Goal: Task Accomplishment & Management: Manage account settings

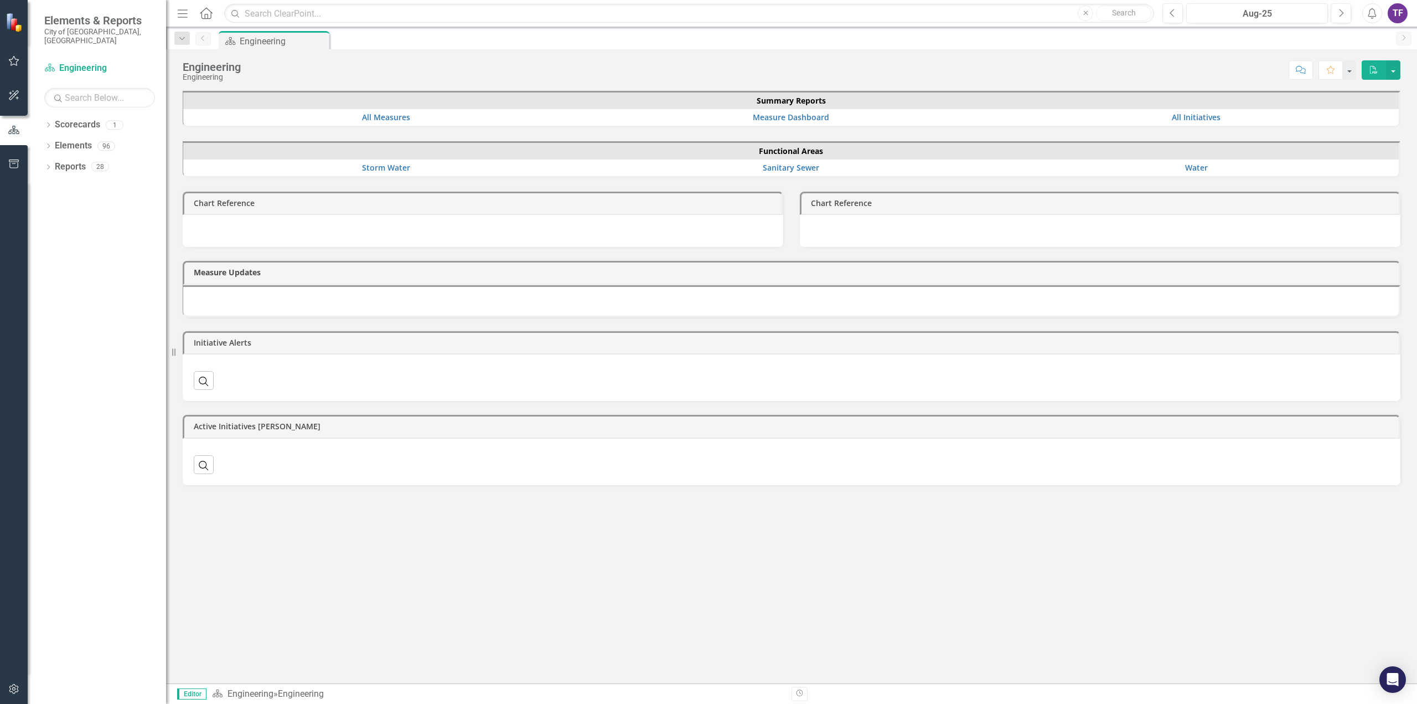
click at [14, 162] on icon "button" at bounding box center [14, 163] width 10 height 9
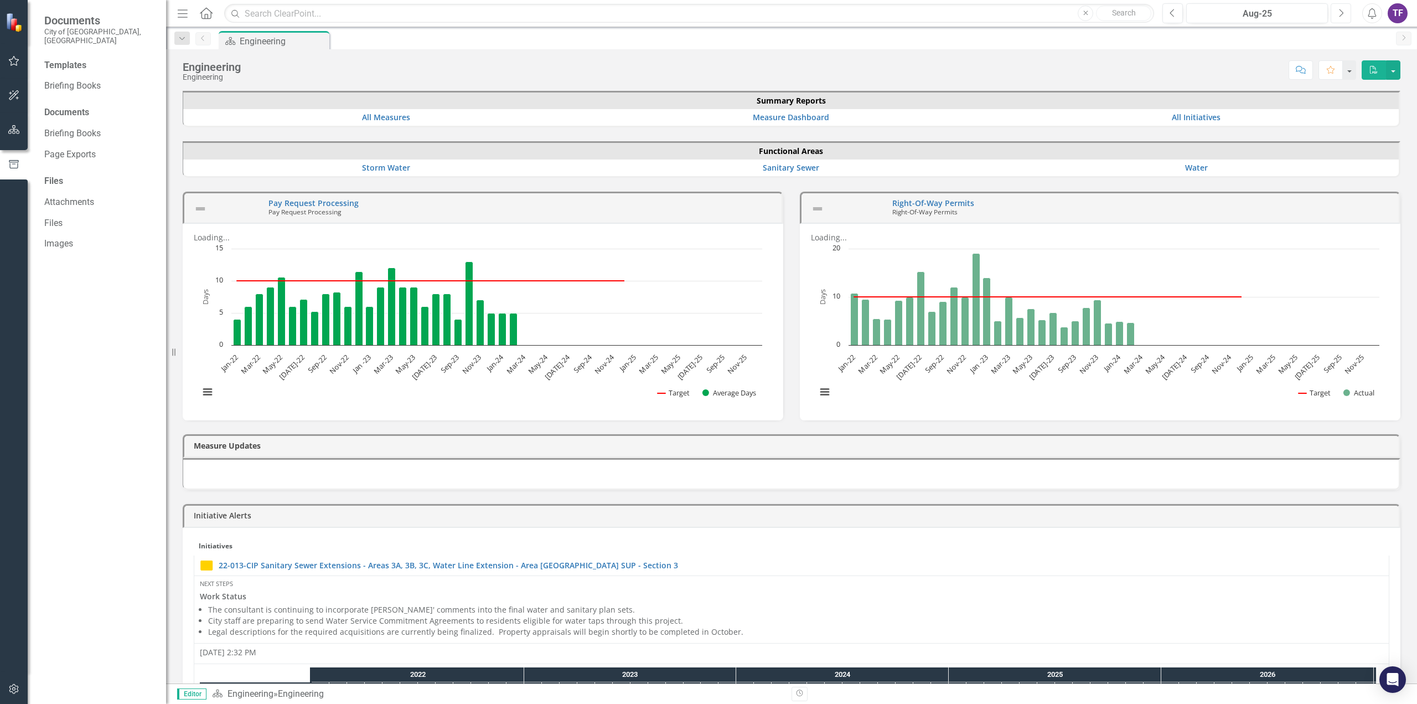
click at [1340, 8] on icon "Next" at bounding box center [1341, 13] width 6 height 10
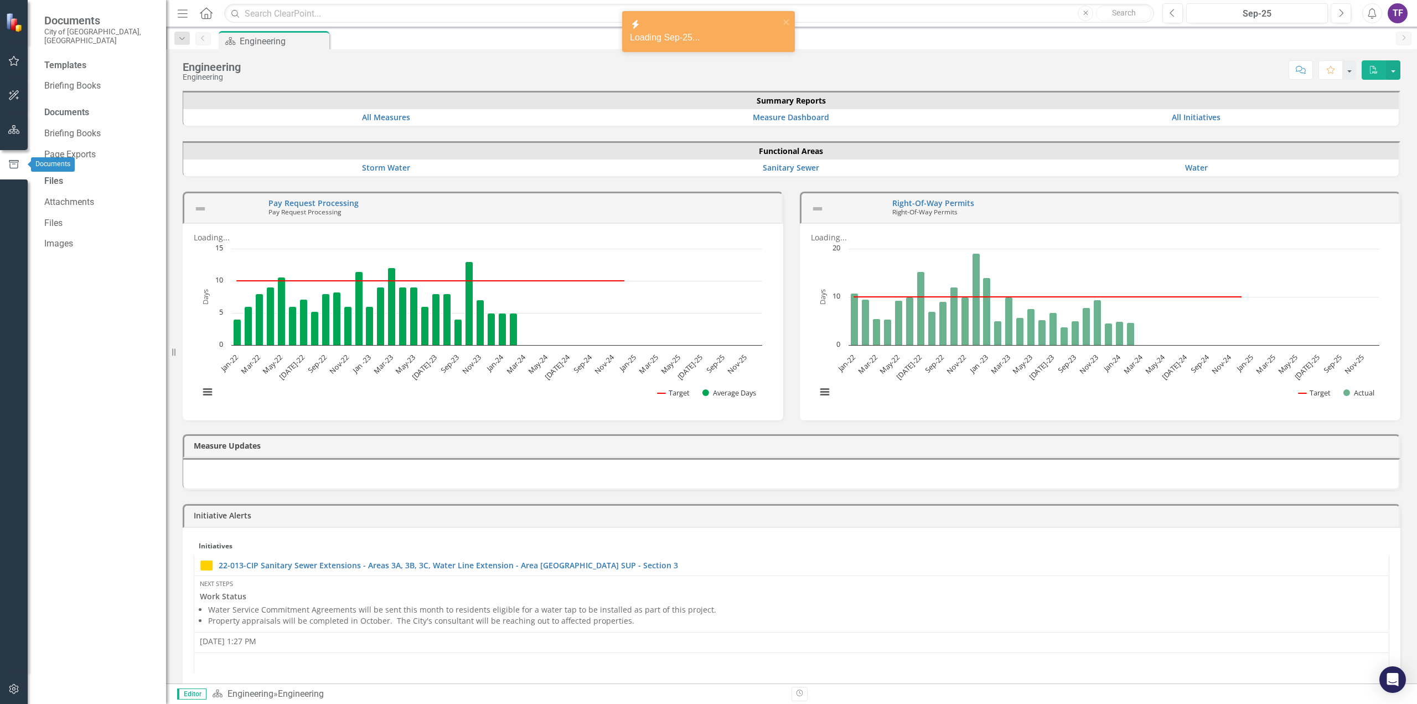
click at [11, 166] on icon "button" at bounding box center [14, 164] width 12 height 10
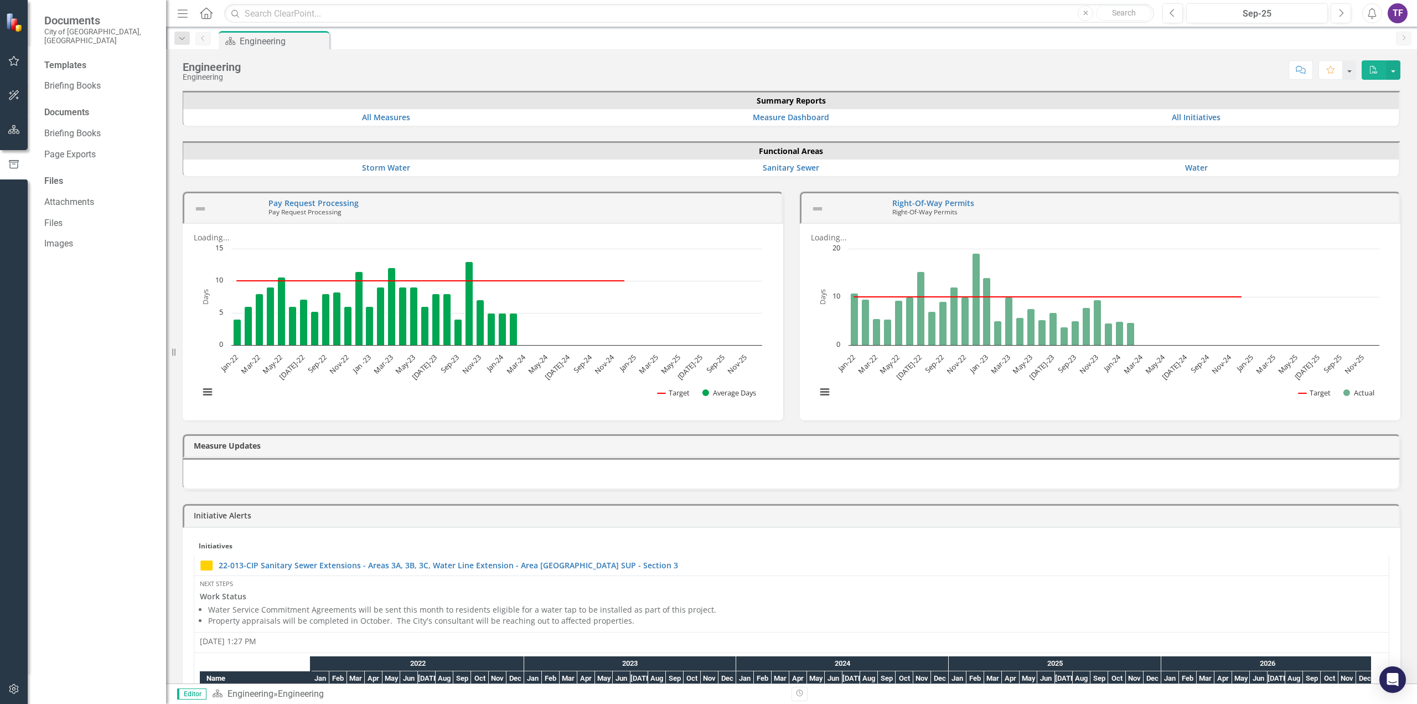
click at [12, 61] on icon "button" at bounding box center [14, 60] width 12 height 9
click at [14, 91] on icon "button" at bounding box center [14, 95] width 12 height 9
click at [11, 125] on button "button" at bounding box center [14, 129] width 25 height 23
click at [50, 165] on icon "Dropdown" at bounding box center [48, 168] width 8 height 6
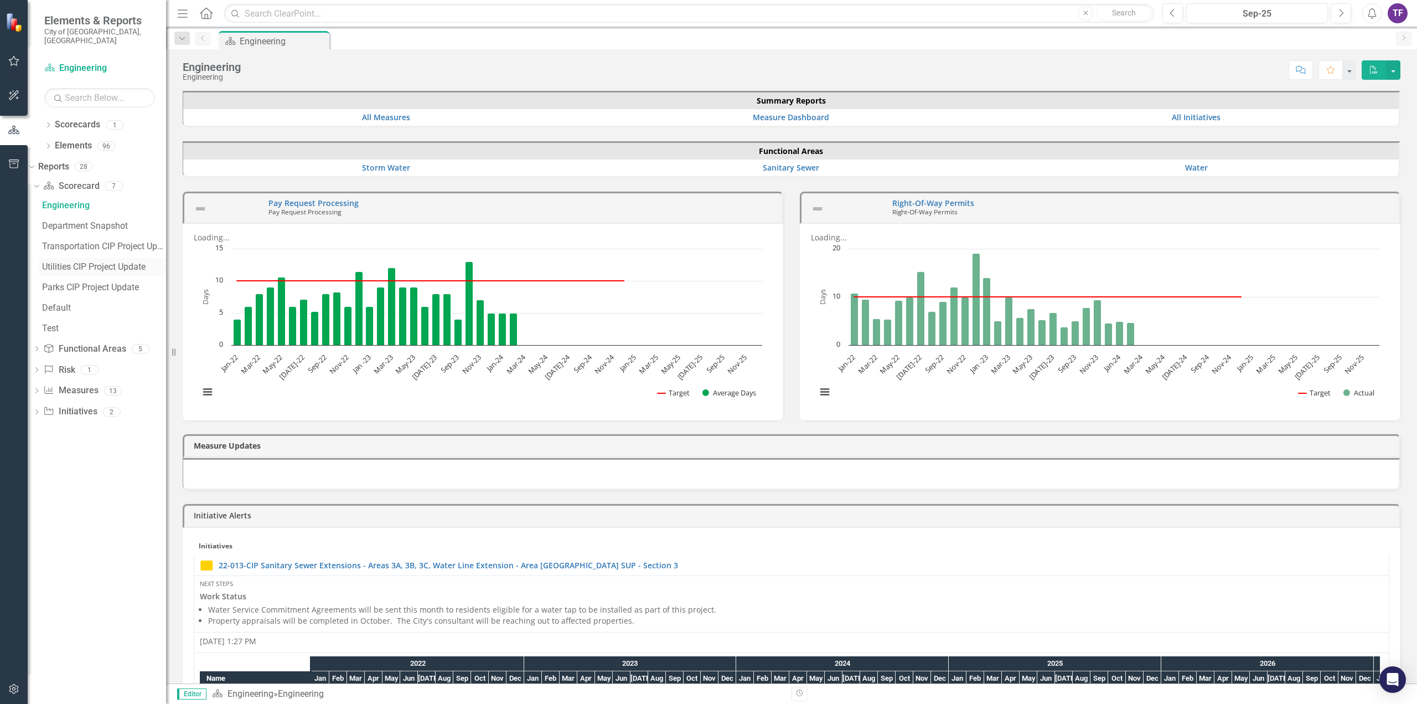
click at [97, 262] on div "Utilities CIP Project Update" at bounding box center [104, 267] width 124 height 10
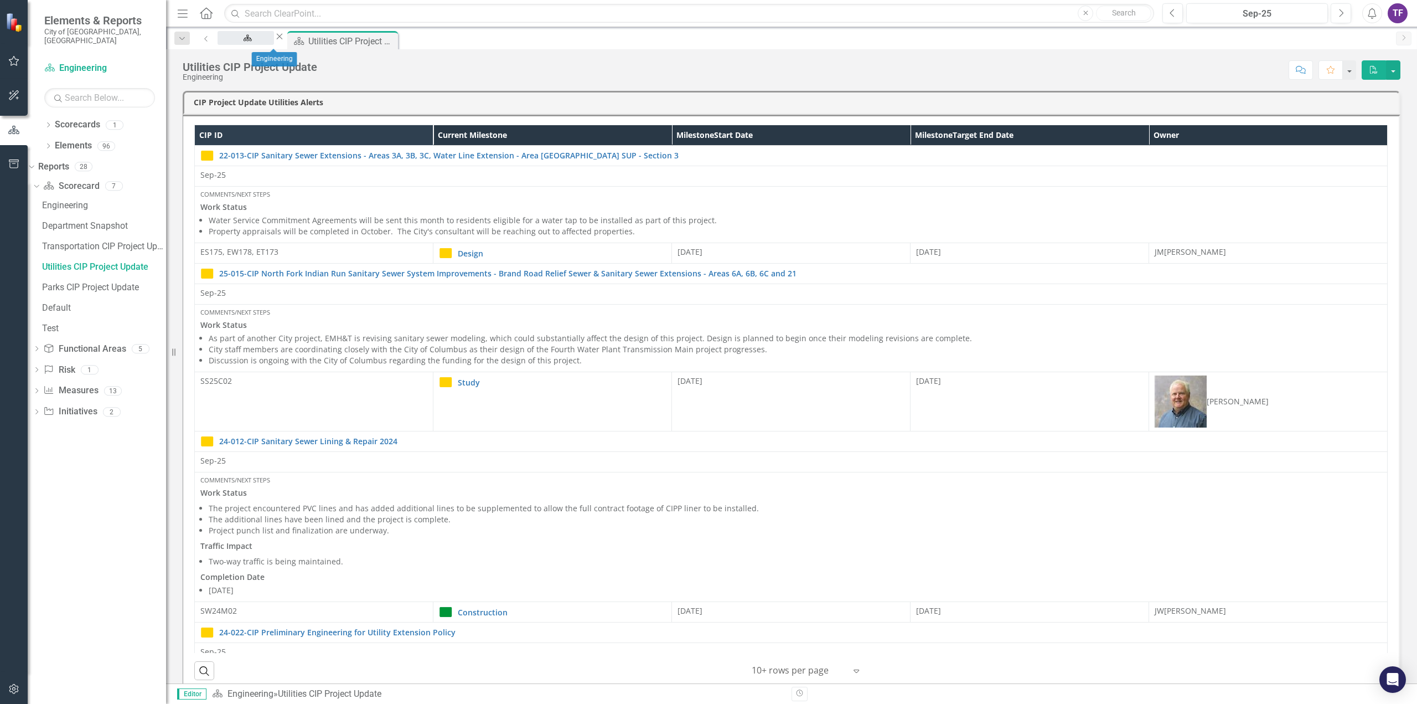
click at [262, 42] on div "Engineering" at bounding box center [246, 49] width 37 height 14
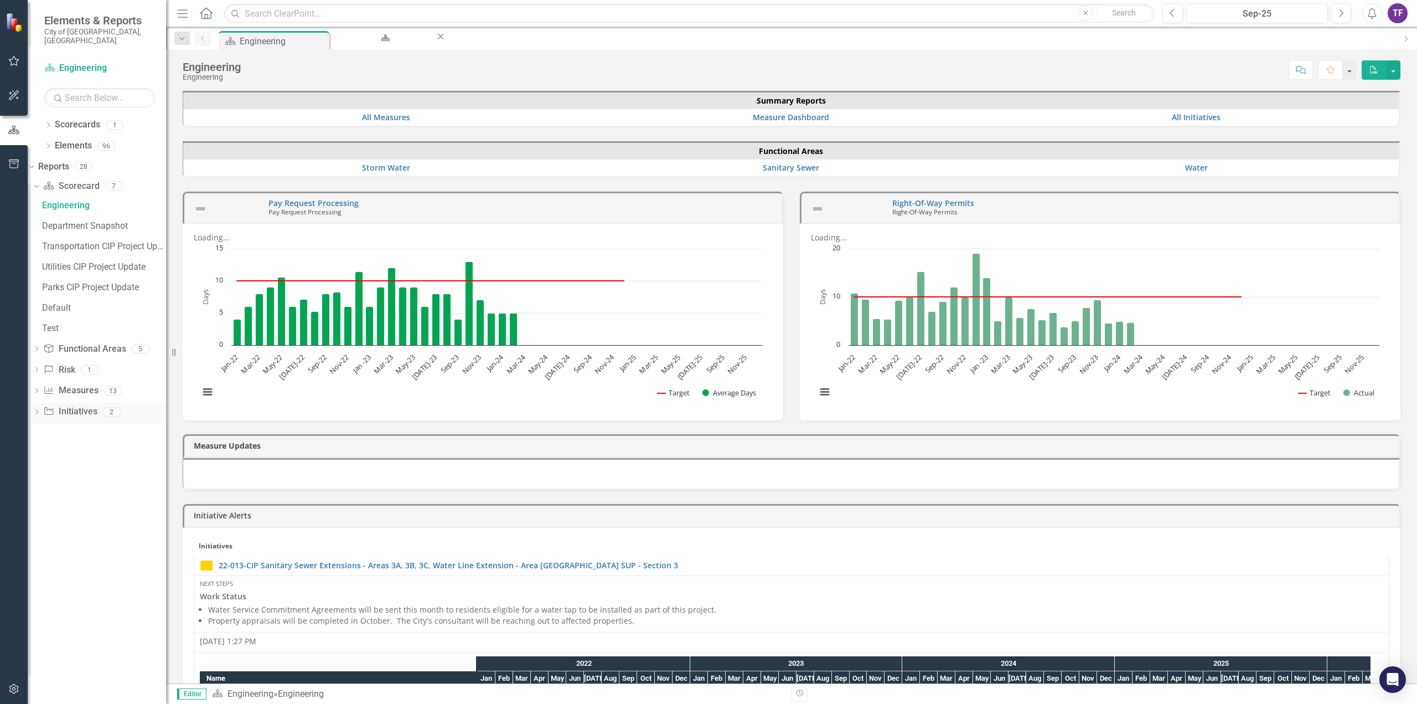
click at [40, 410] on icon "Dropdown" at bounding box center [37, 413] width 8 height 6
click at [91, 284] on div "CIP Update - All Active Initiatives" at bounding box center [104, 289] width 124 height 10
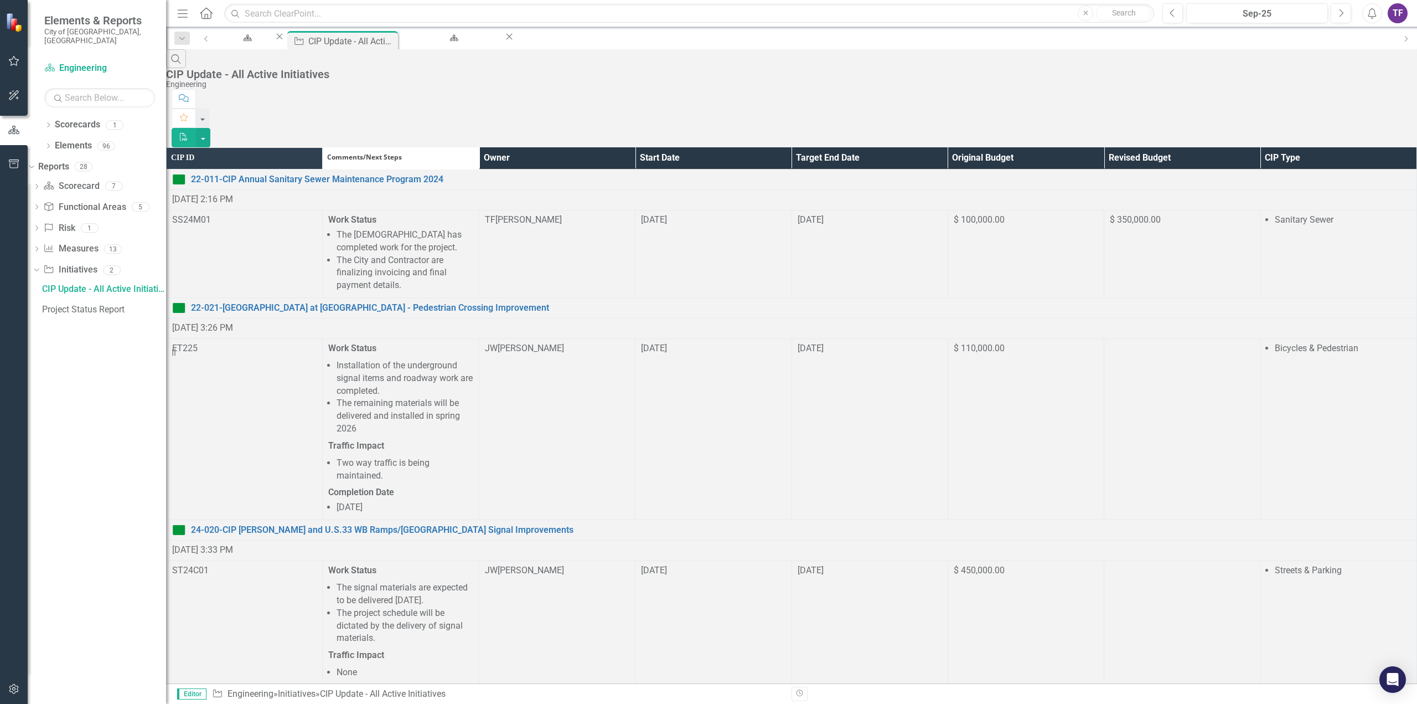
click at [635, 147] on th "Owner" at bounding box center [557, 158] width 156 height 22
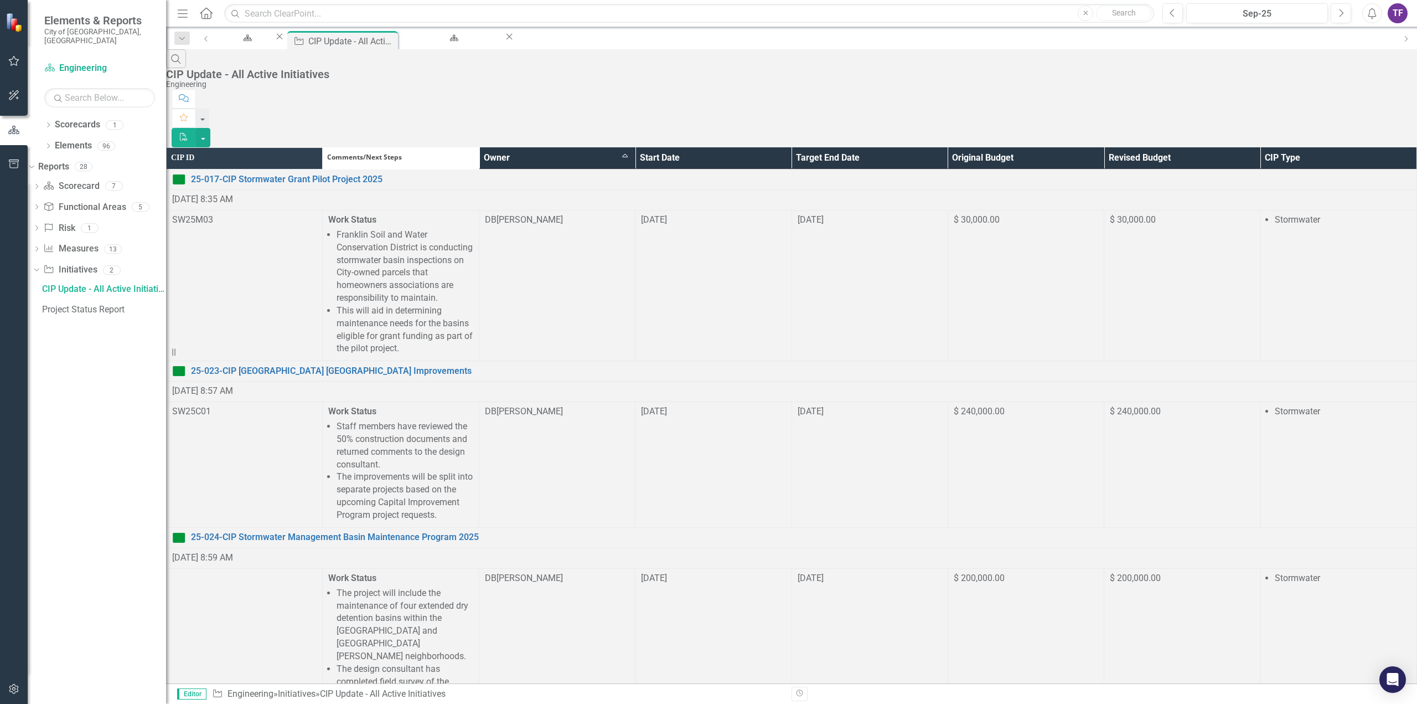
click at [635, 147] on th "Owner Sort Ascending" at bounding box center [557, 158] width 156 height 22
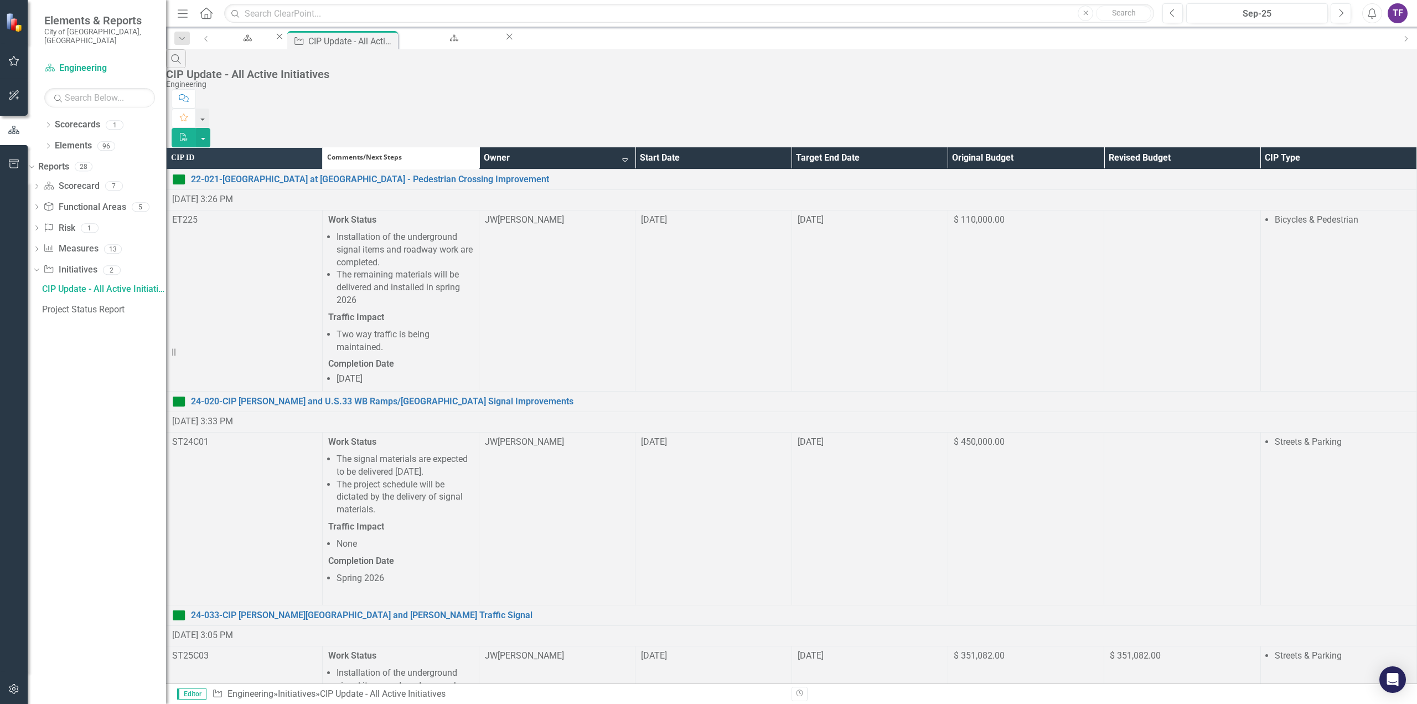
click at [635, 147] on th "Owner Sort Descending" at bounding box center [557, 158] width 156 height 22
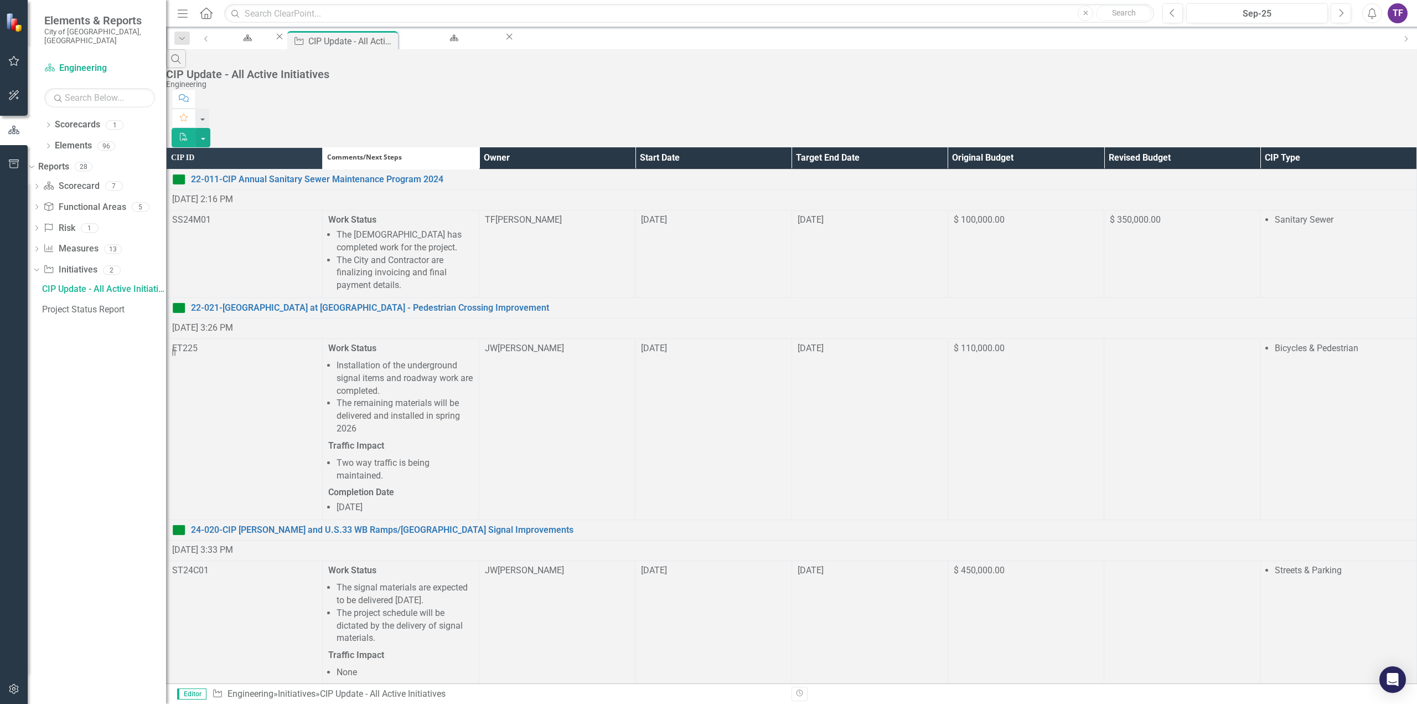
click at [635, 147] on th "Owner" at bounding box center [557, 158] width 156 height 22
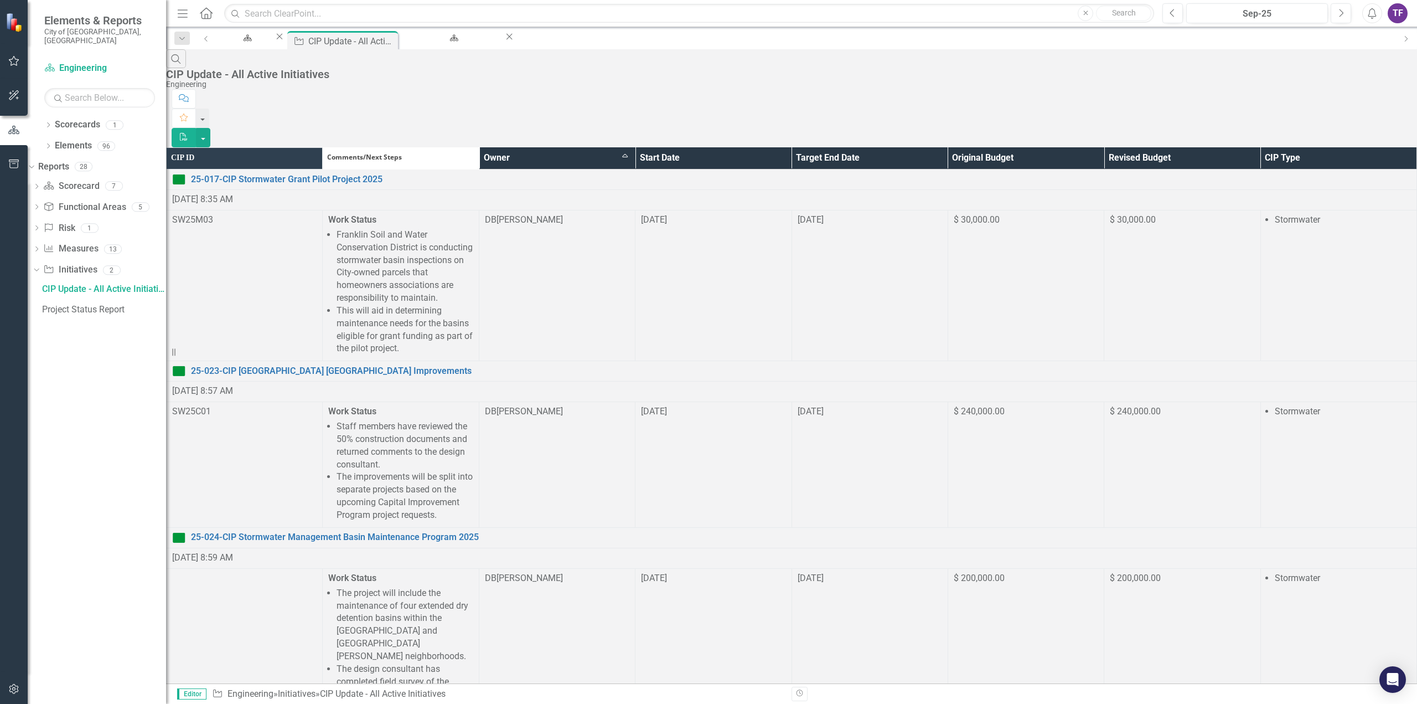
scroll to position [221, 0]
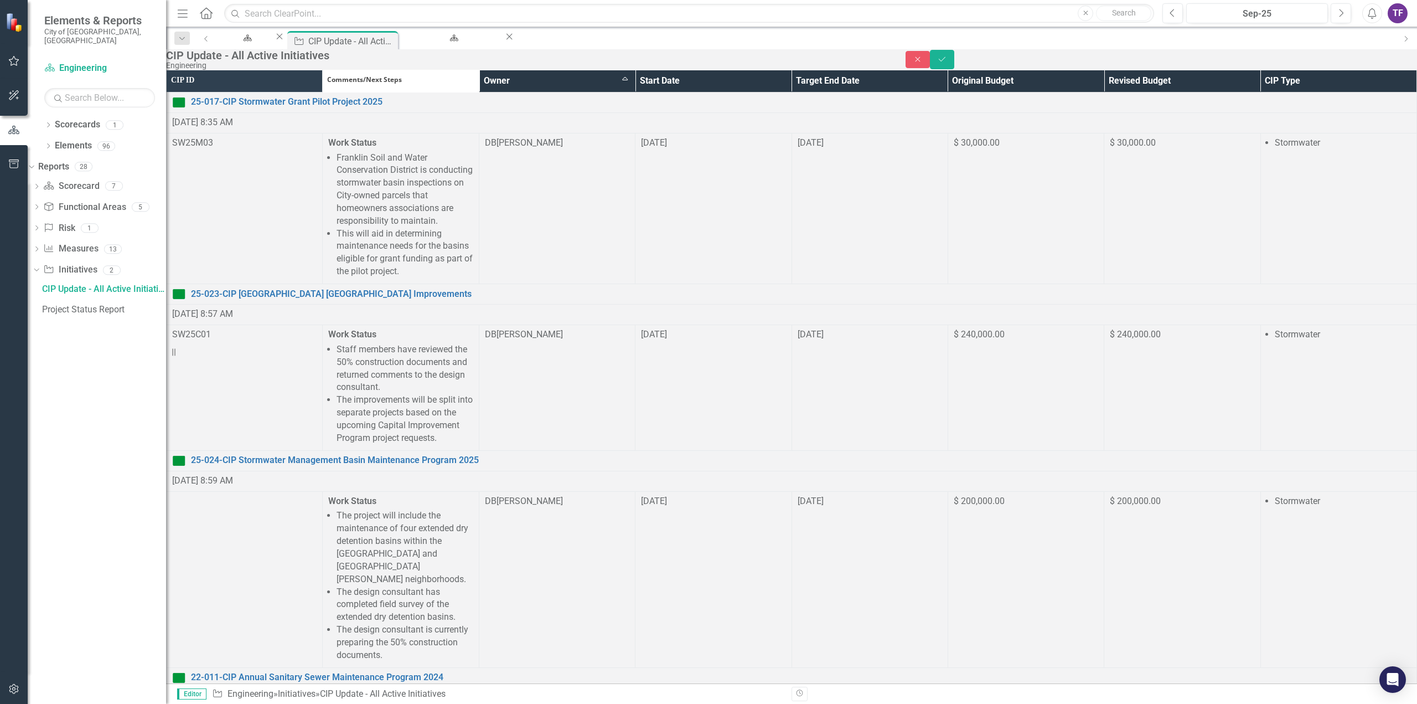
scroll to position [0, 0]
click at [947, 63] on icon "Save" at bounding box center [942, 59] width 10 height 8
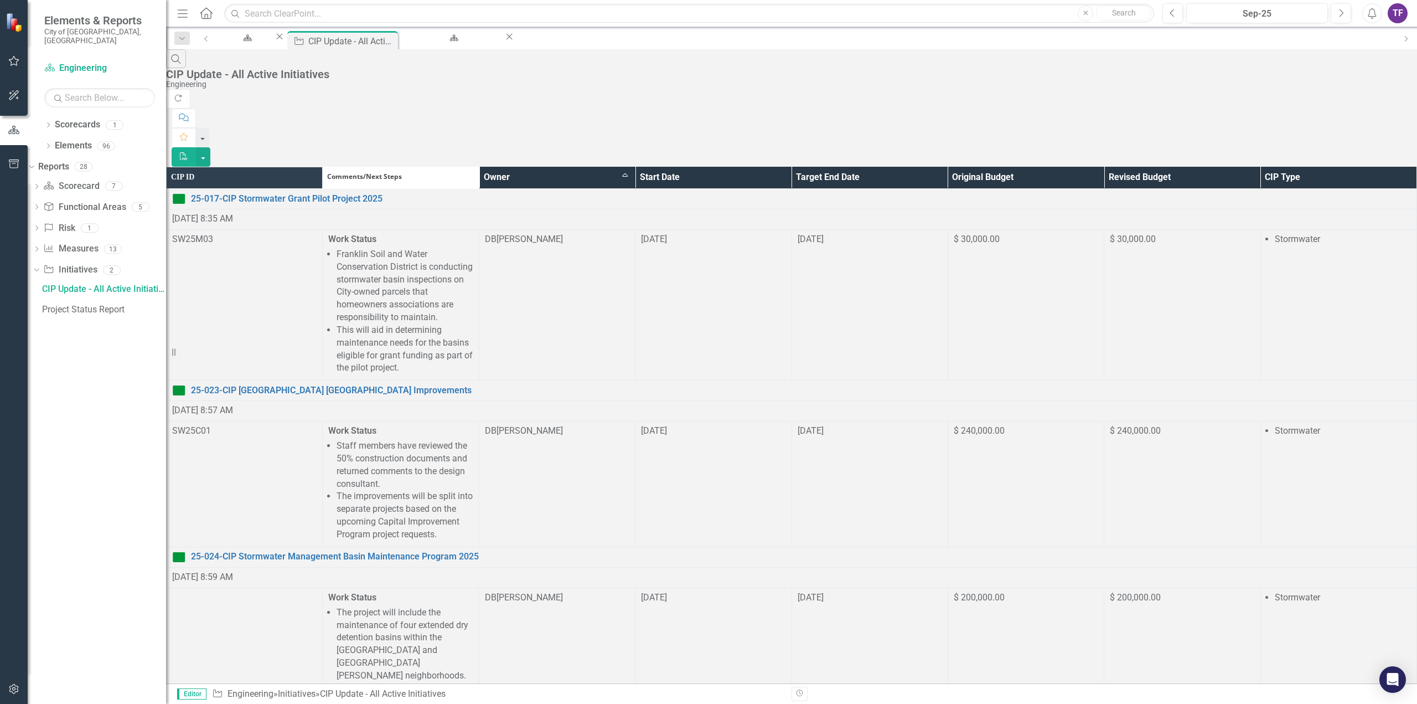
scroll to position [221, 0]
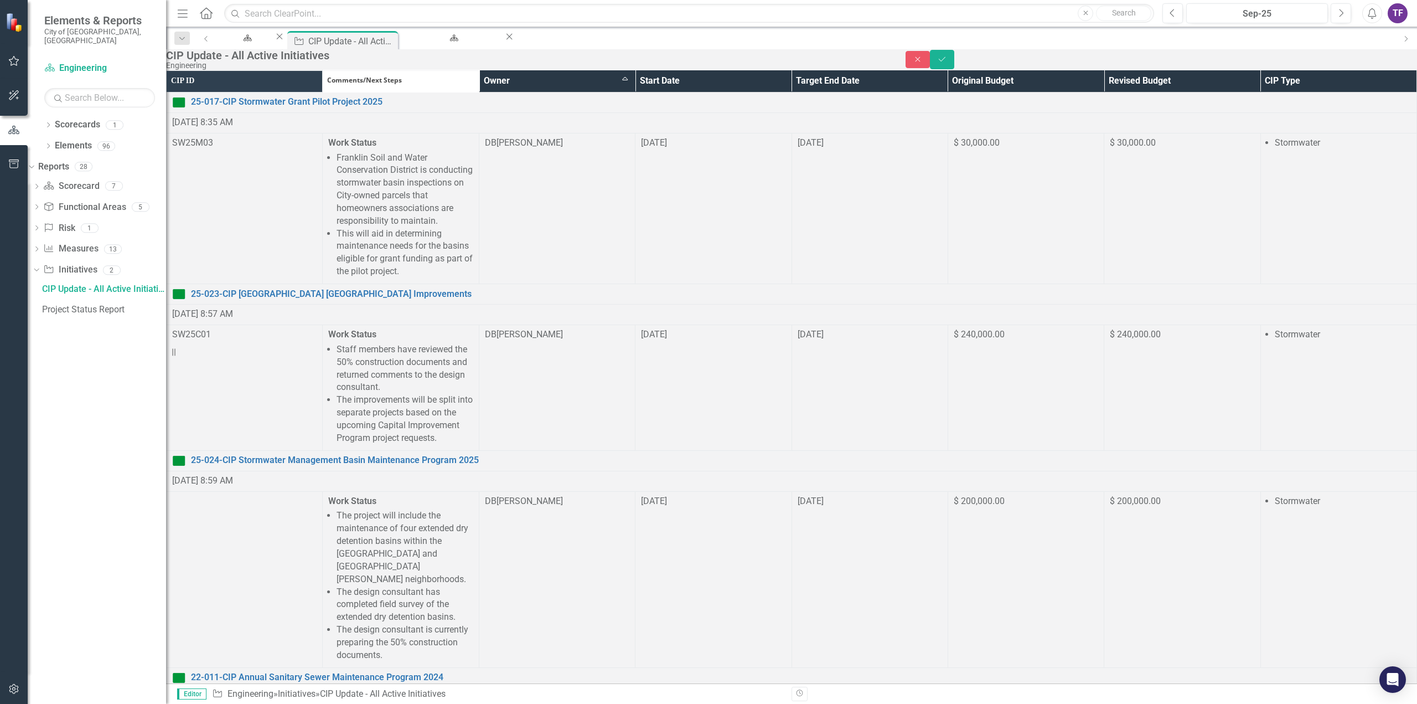
scroll to position [0, 0]
click at [947, 63] on icon "Save" at bounding box center [942, 59] width 10 height 8
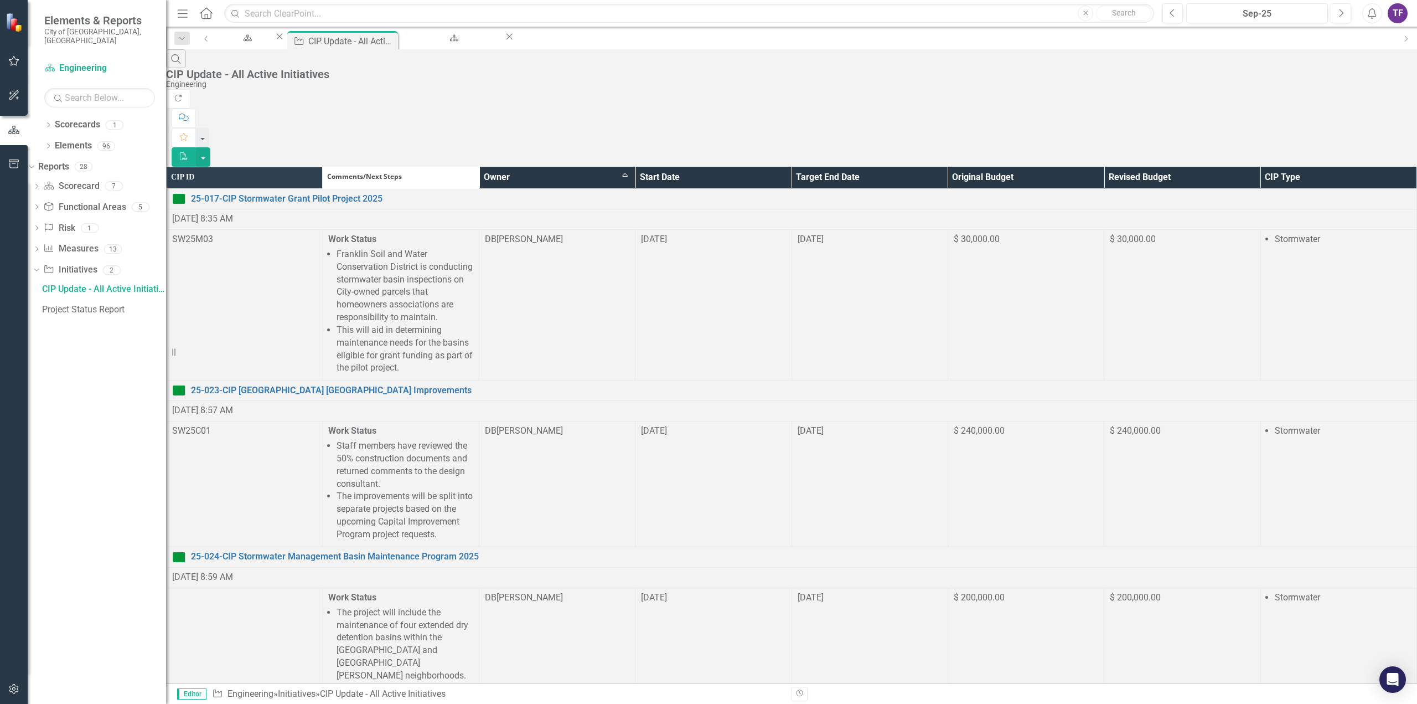
scroll to position [388, 0]
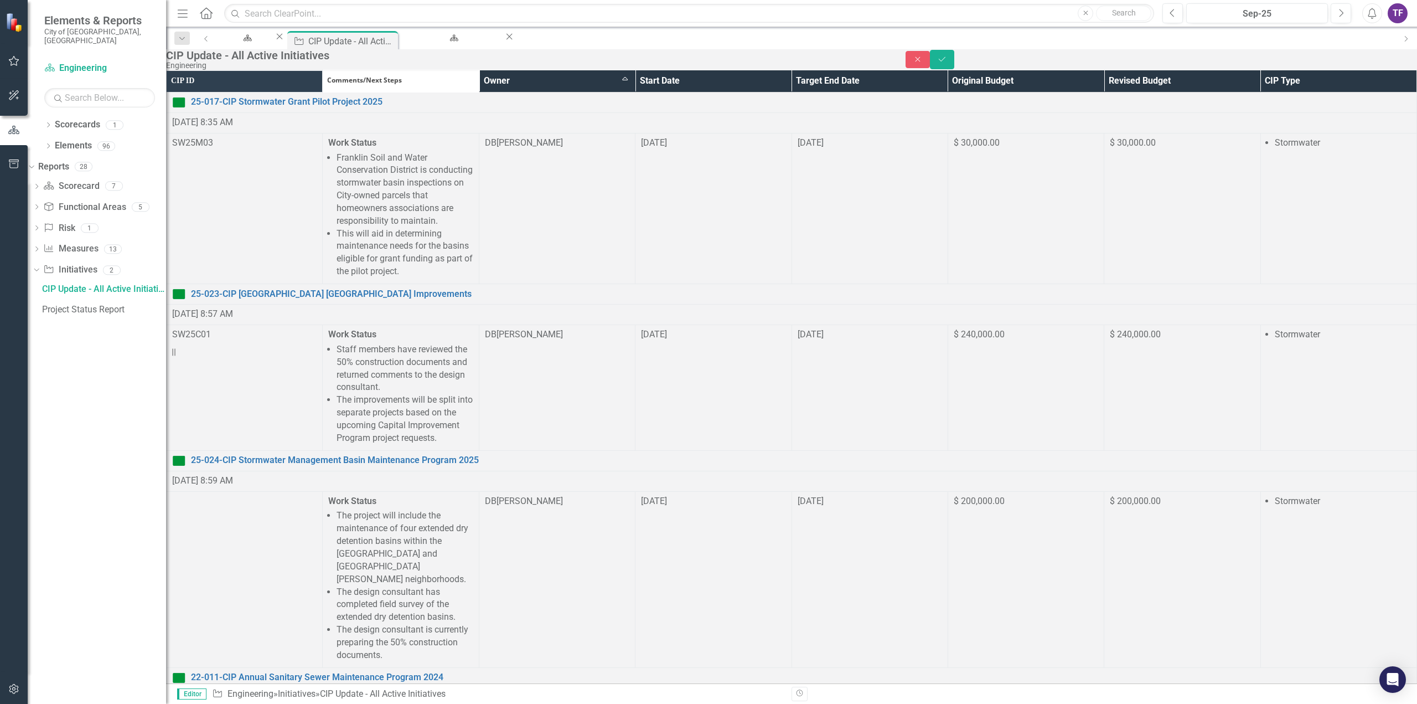
scroll to position [0, 0]
drag, startPoint x: 462, startPoint y: 808, endPoint x: 432, endPoint y: 810, distance: 30.5
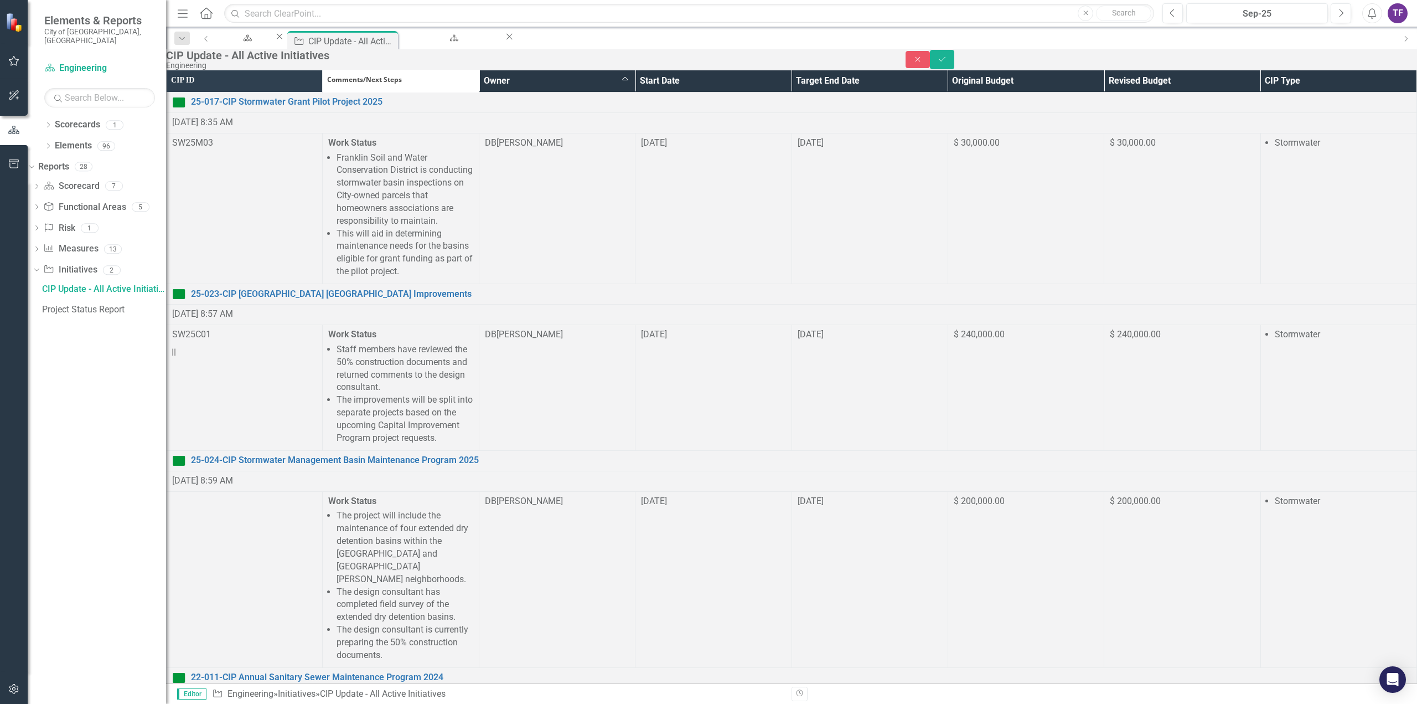
click at [947, 63] on icon "Save" at bounding box center [942, 59] width 10 height 8
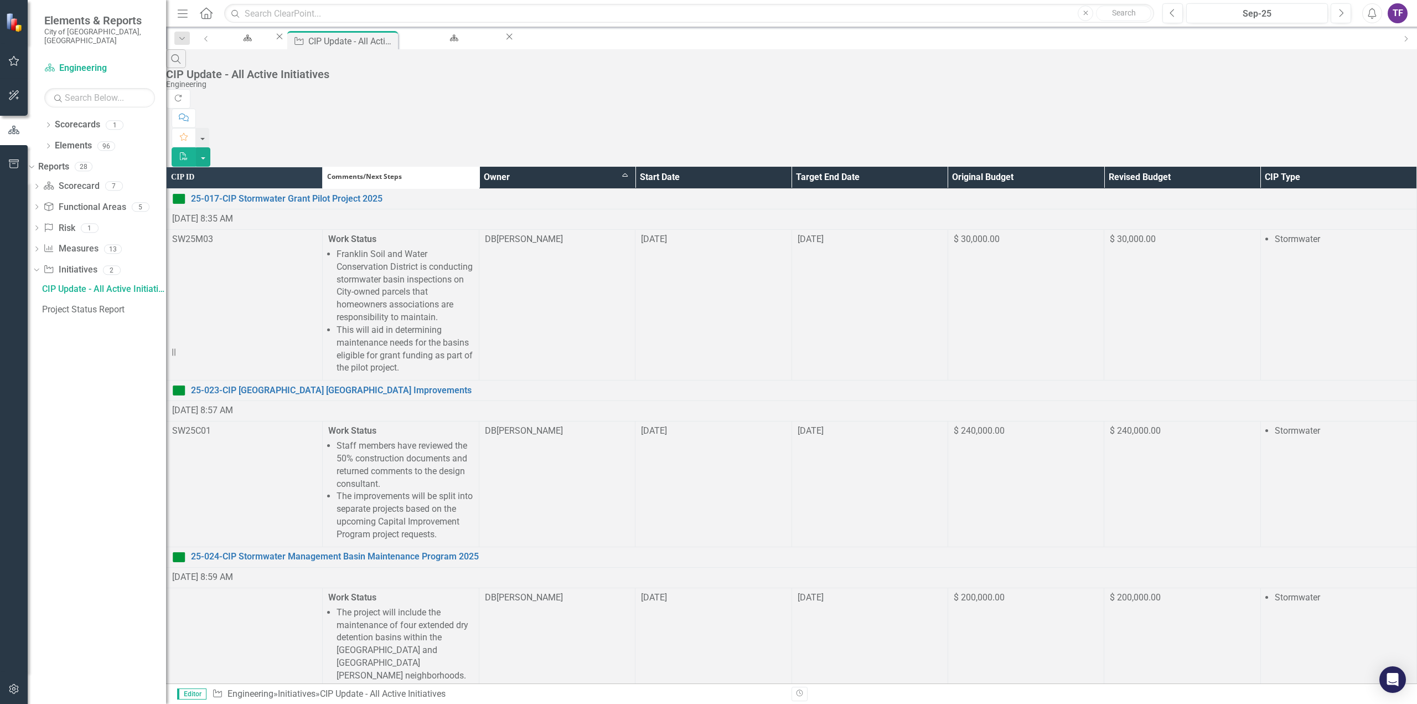
scroll to position [664, 0]
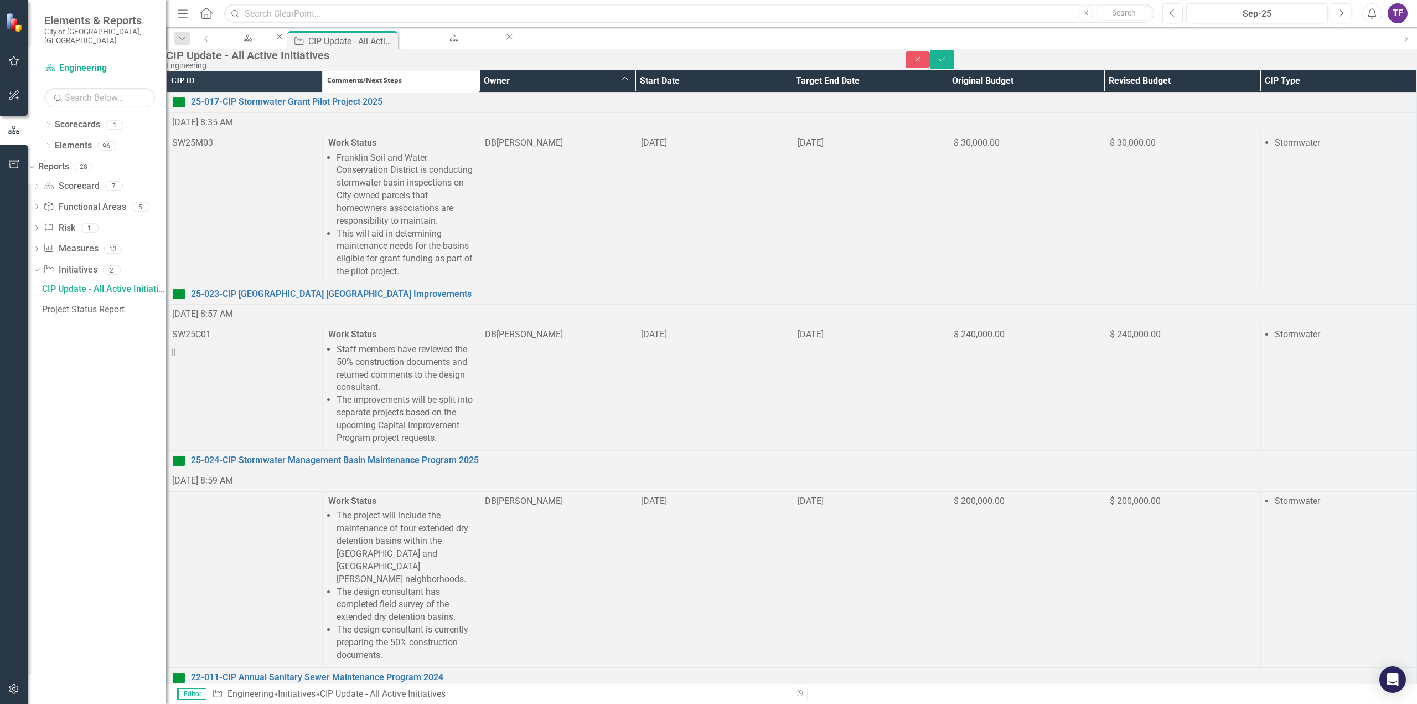
scroll to position [0, 0]
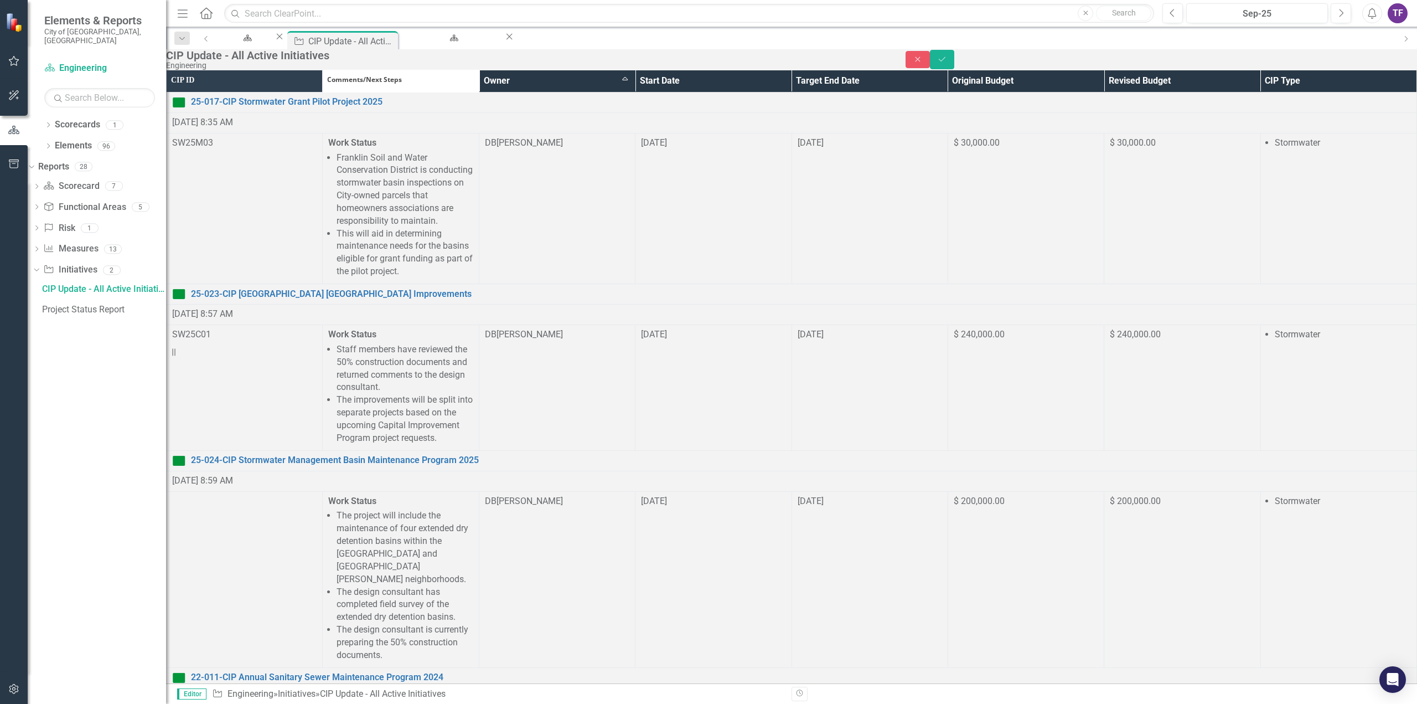
drag, startPoint x: 548, startPoint y: 1474, endPoint x: 354, endPoint y: 1452, distance: 195.0
click at [923, 63] on icon "Close" at bounding box center [918, 59] width 10 height 8
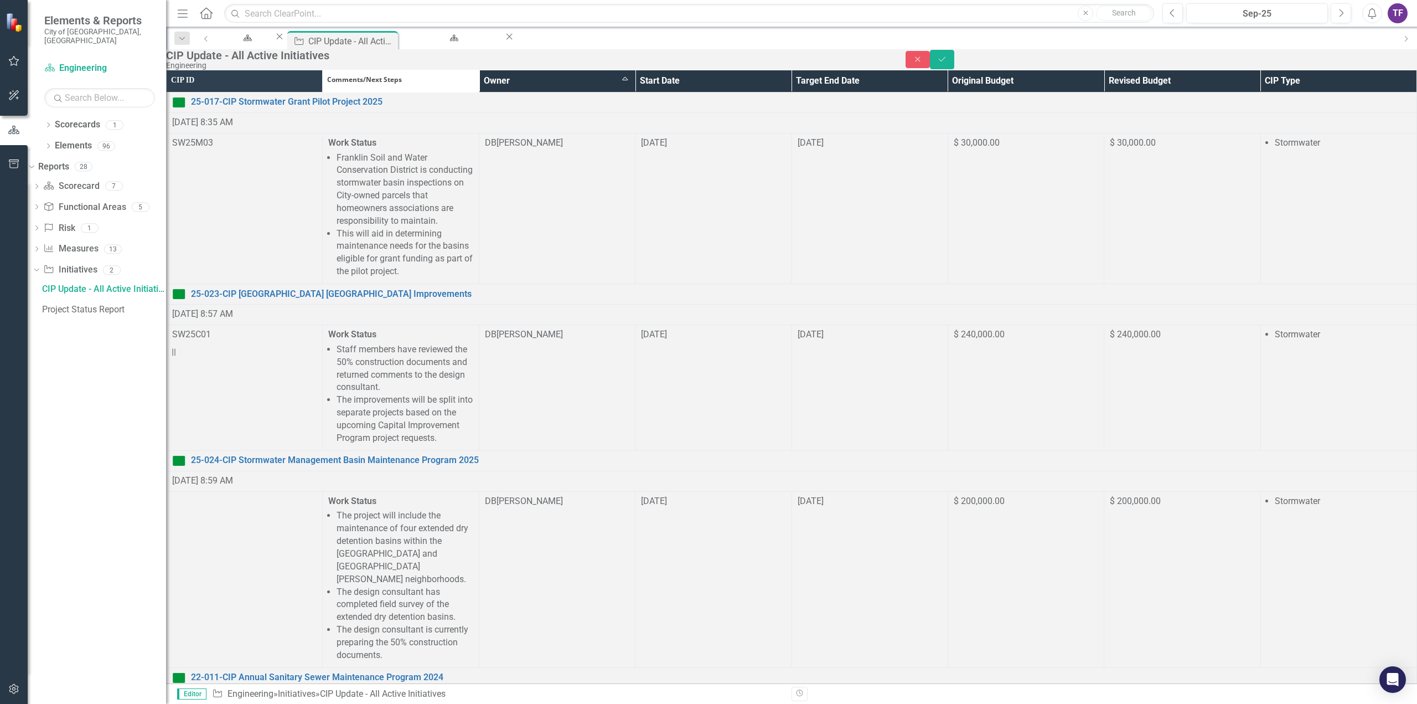
drag, startPoint x: 512, startPoint y: 1462, endPoint x: 354, endPoint y: 1447, distance: 158.5
click at [947, 63] on icon "Save" at bounding box center [942, 59] width 10 height 8
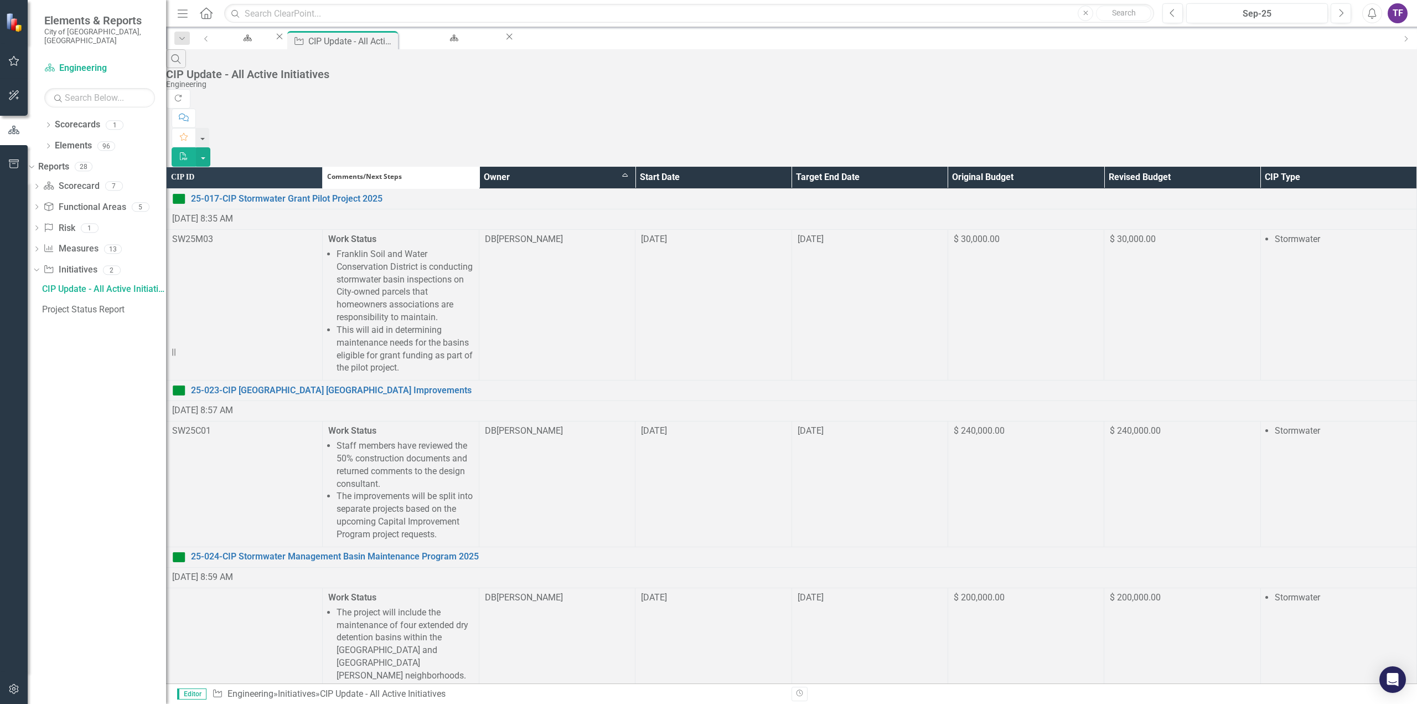
scroll to position [664, 0]
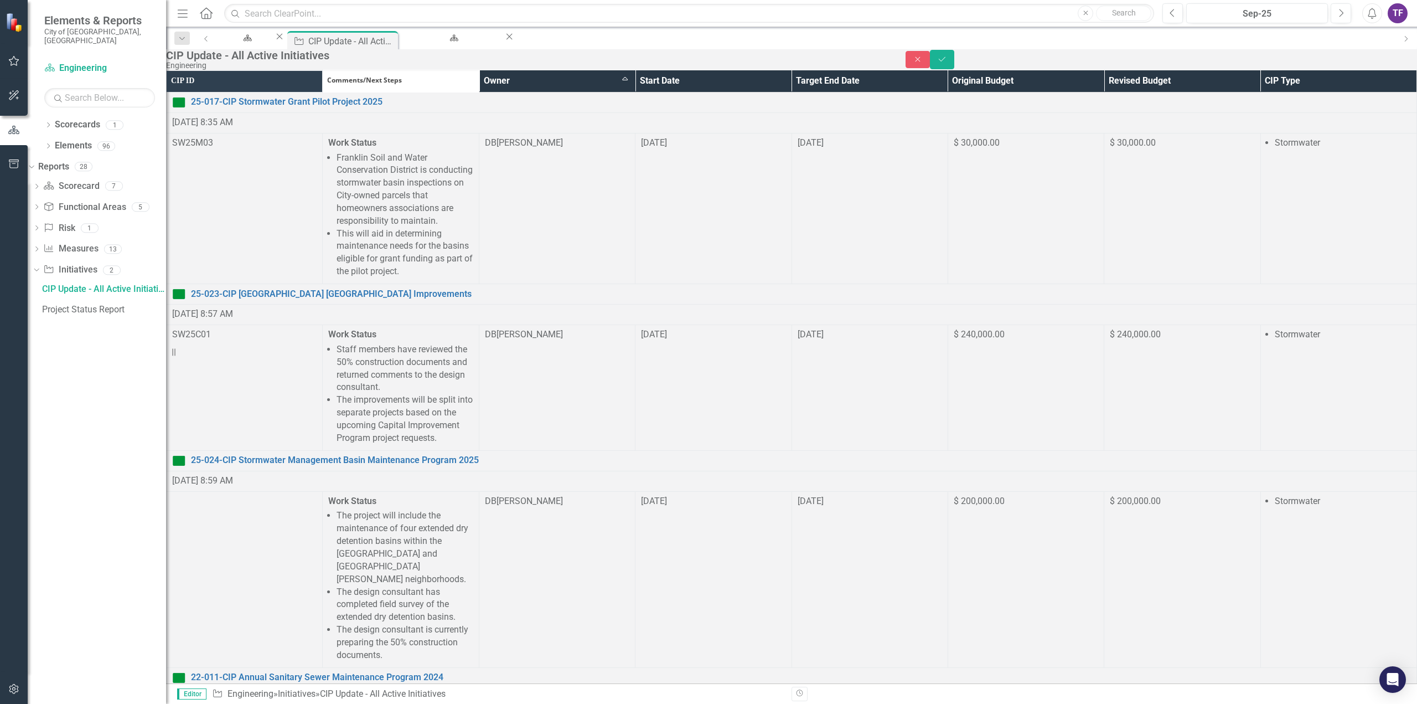
scroll to position [0, 0]
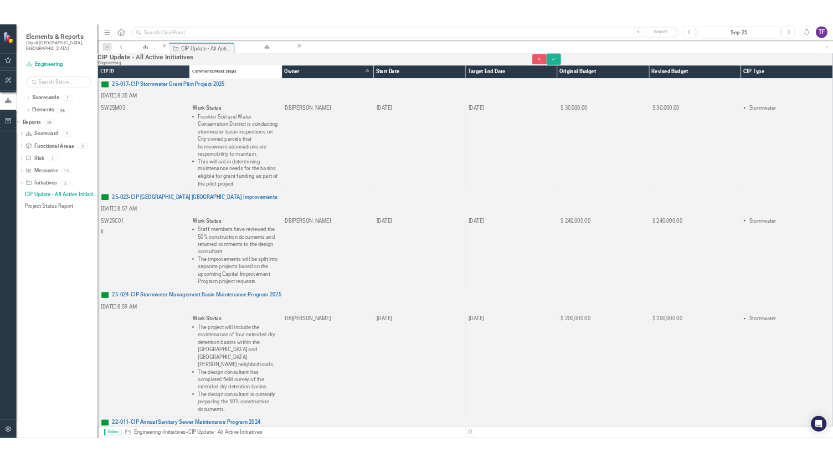
scroll to position [850, 0]
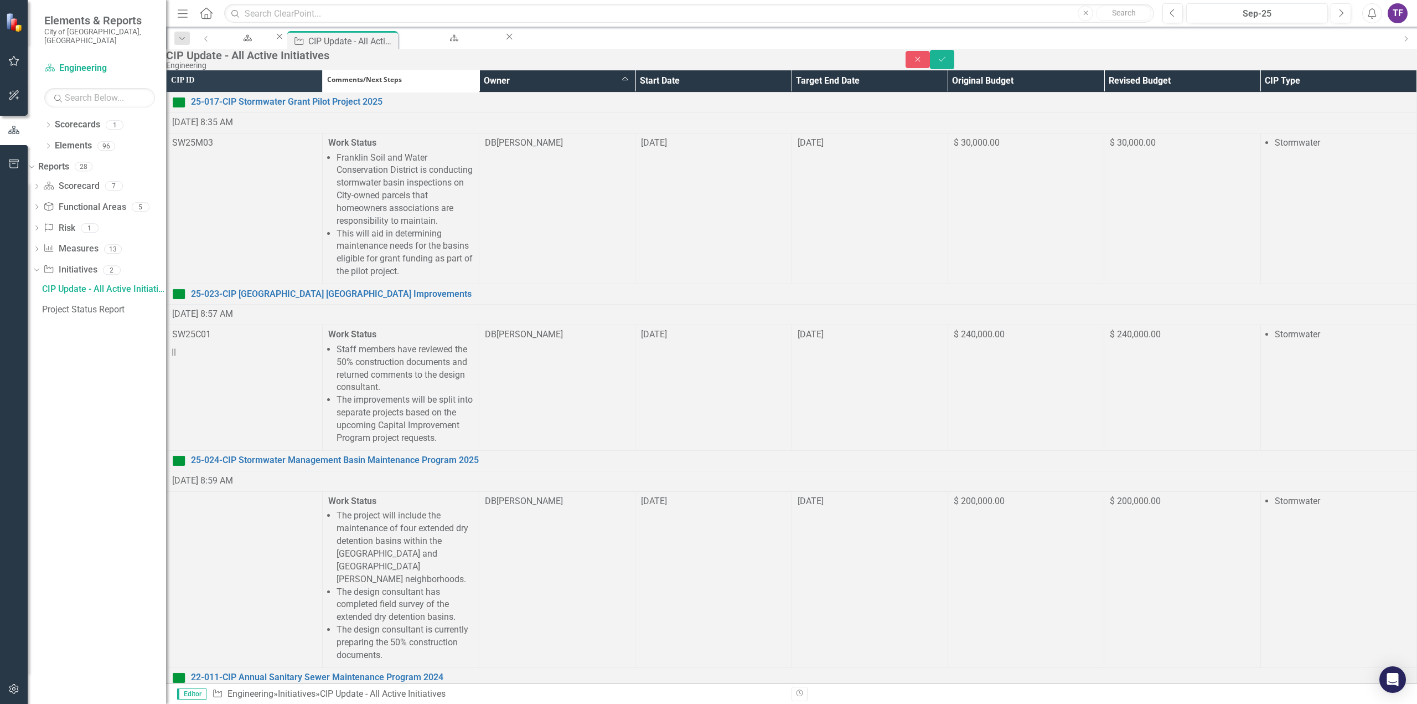
drag, startPoint x: 424, startPoint y: 1711, endPoint x: 336, endPoint y: 1617, distance: 128.1
copy ul "City Council accepted the project bid at the [DATE] City Council meeting. Staff…"
click at [947, 63] on icon "Save" at bounding box center [942, 59] width 10 height 8
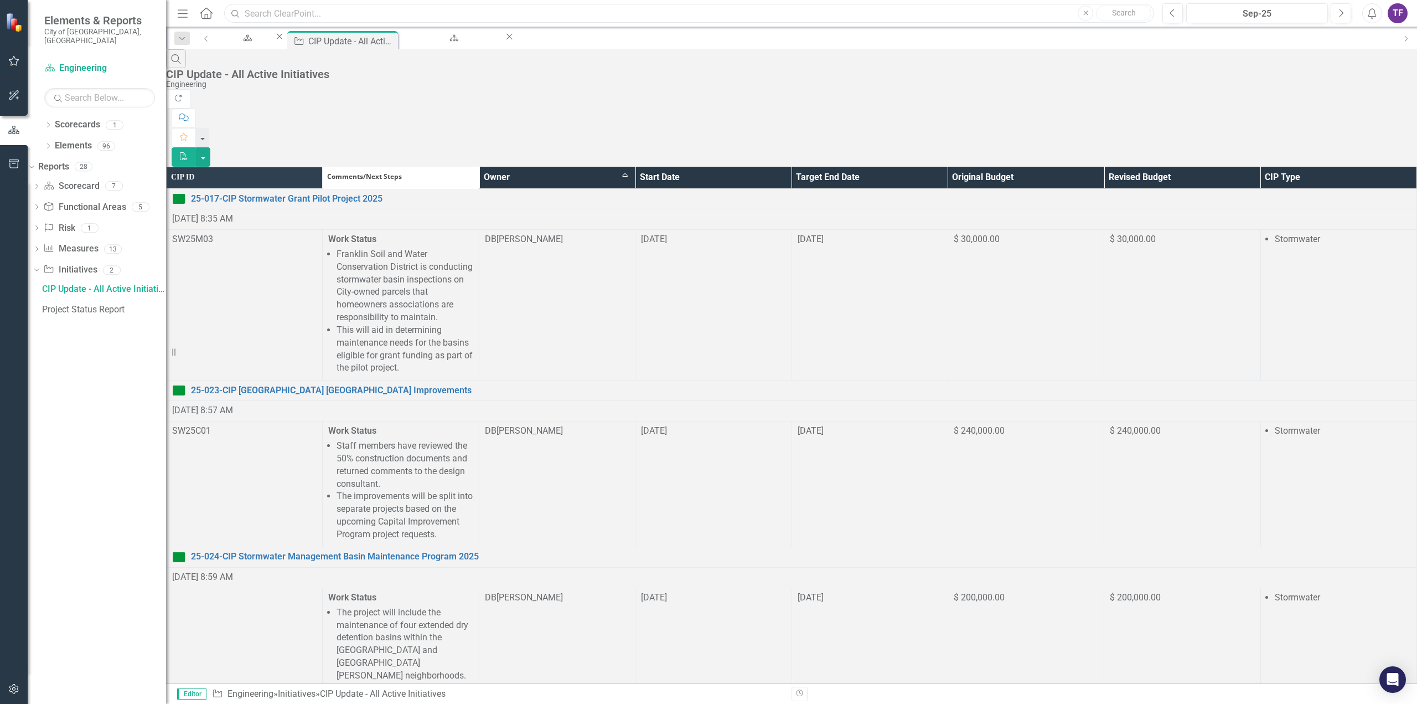
click at [254, 17] on input "text" at bounding box center [689, 13] width 930 height 19
